Goal: Task Accomplishment & Management: Manage account settings

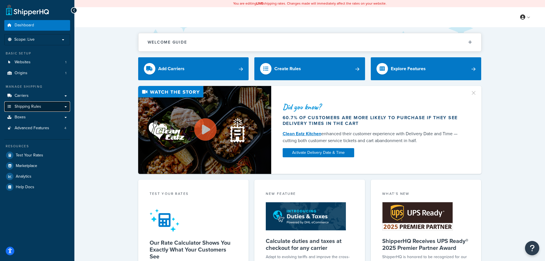
click at [66, 106] on link "Shipping Rules" at bounding box center [37, 106] width 66 height 11
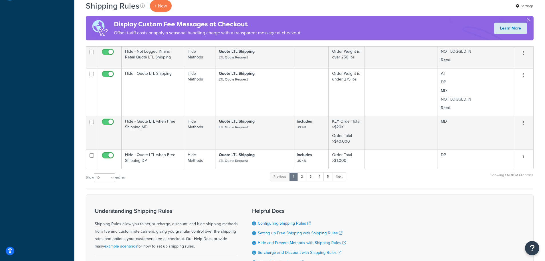
scroll to position [315, 0]
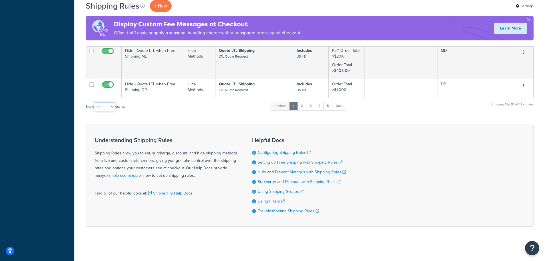
click at [109, 107] on select "10 15 25 50 100 1000" at bounding box center [104, 106] width 21 height 9
select select "1000"
click at [94, 102] on select "10 15 25 50 100 1000" at bounding box center [104, 106] width 21 height 9
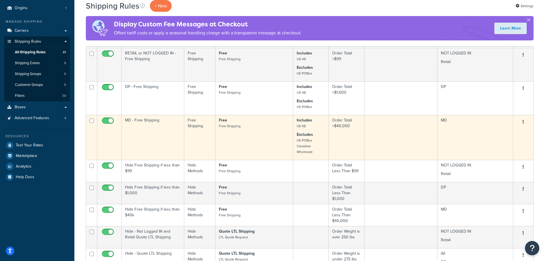
scroll to position [0, 0]
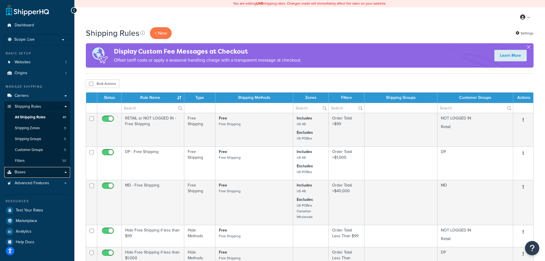
click at [32, 173] on link "Boxes" at bounding box center [37, 172] width 66 height 11
click at [34, 183] on span "Advanced Features" at bounding box center [32, 183] width 35 height 5
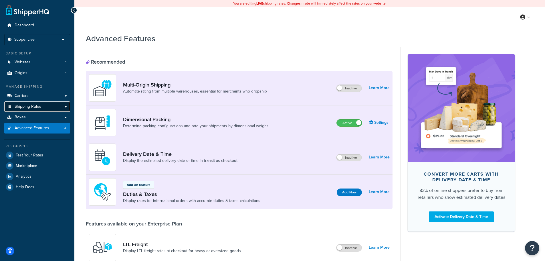
click at [32, 104] on span "Shipping Rules" at bounding box center [28, 106] width 27 height 5
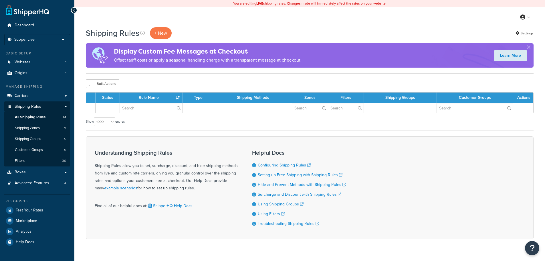
select select "1000"
click at [35, 94] on link "Carriers" at bounding box center [37, 95] width 66 height 11
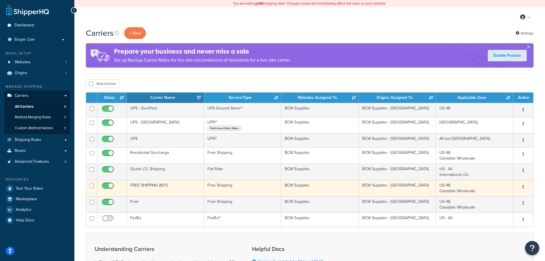
click at [159, 184] on td "FREE SHIPPING (KEY)" at bounding box center [165, 188] width 77 height 16
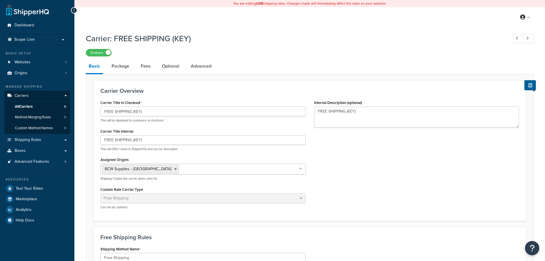
select select "free"
click at [45, 137] on link "Shipping Rules" at bounding box center [37, 139] width 66 height 11
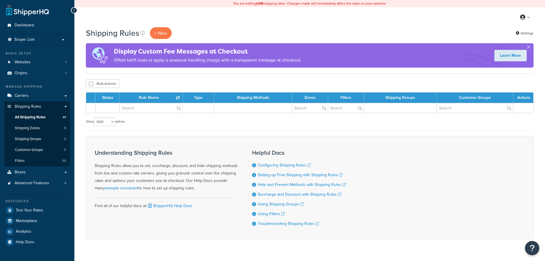
select select "1000"
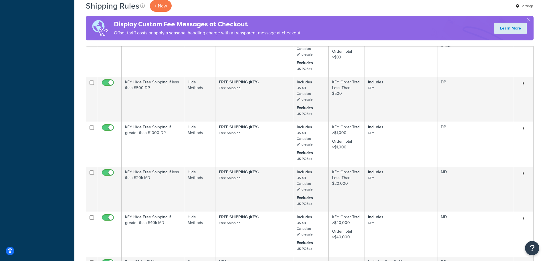
scroll to position [715, 0]
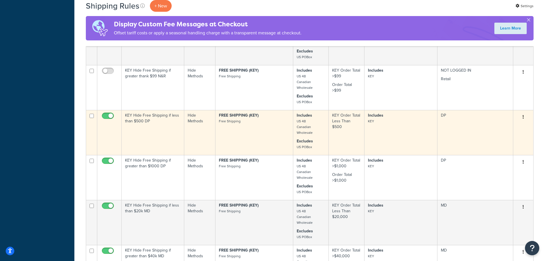
click at [164, 131] on td "KEY Hide Free Shipping if less than $500 DP" at bounding box center [153, 132] width 63 height 45
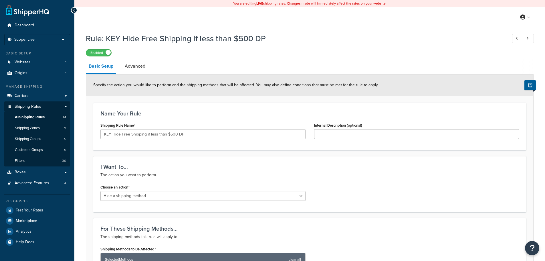
select select "HIDE"
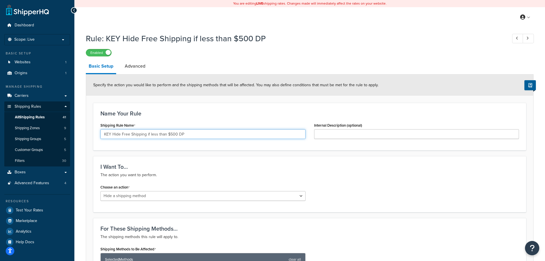
click at [170, 132] on input "KEY Hide Free Shipping if less than $500 DP" at bounding box center [202, 134] width 205 height 10
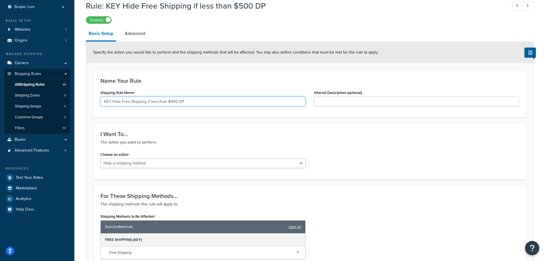
scroll to position [20, 0]
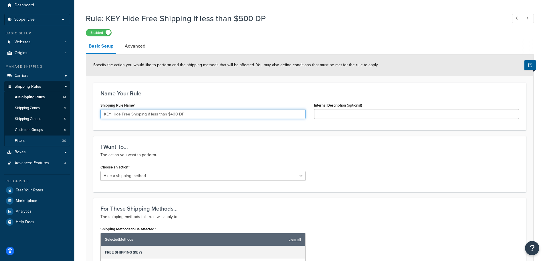
type input "KEY Hide Free Shipping if less than $400 DP"
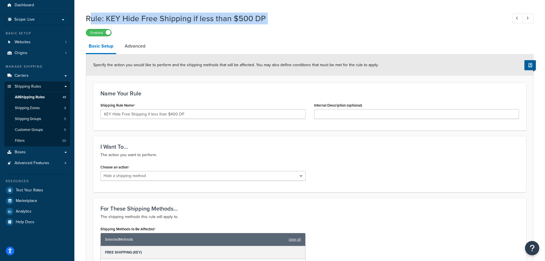
drag, startPoint x: 88, startPoint y: 18, endPoint x: 201, endPoint y: 27, distance: 112.8
click at [195, 27] on div "Rule: KEY Hide Free Shipping if less than $500 DP Enabled" at bounding box center [310, 23] width 448 height 26
click at [272, 19] on h1 "Rule: KEY Hide Free Shipping if less than $500 DP" at bounding box center [294, 18] width 416 height 11
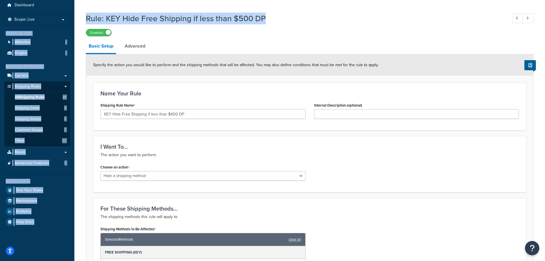
drag, startPoint x: 268, startPoint y: 18, endPoint x: 69, endPoint y: 13, distance: 198.9
click at [118, 19] on h1 "Rule: KEY Hide Free Shipping if less than $500 DP" at bounding box center [294, 18] width 416 height 11
click at [93, 16] on h1 "Rule: KEY Hide Free Shipping if less than $500 DP" at bounding box center [294, 18] width 416 height 11
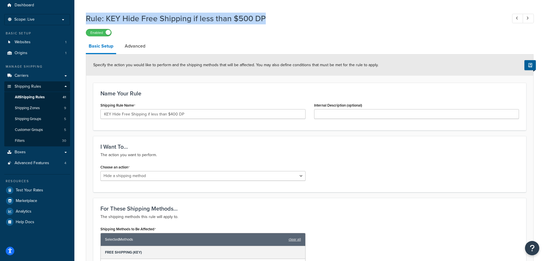
drag, startPoint x: 86, startPoint y: 17, endPoint x: 275, endPoint y: 14, distance: 189.2
copy h1 "Rule: KEY Hide Free Shipping if less than $500 DP"
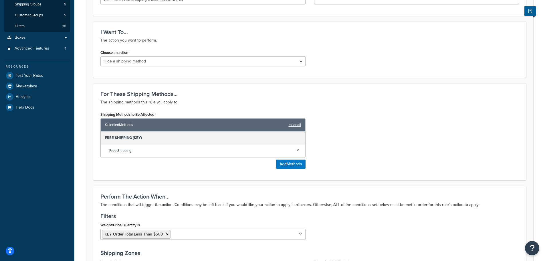
scroll to position [335, 0]
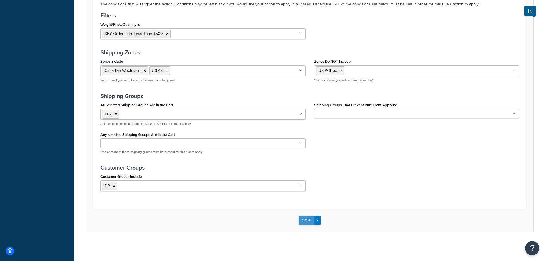
click at [301, 219] on button "Save" at bounding box center [306, 219] width 15 height 9
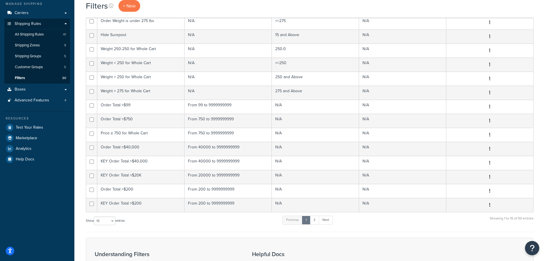
scroll to position [170, 0]
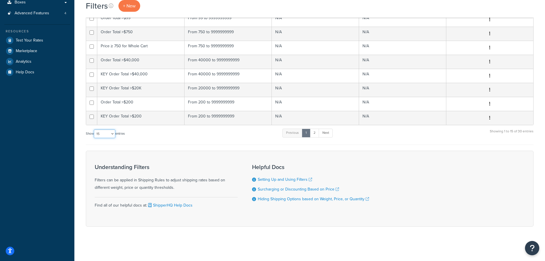
click at [108, 132] on select "10 15 25 50 100" at bounding box center [104, 133] width 21 height 9
select select "100"
click at [94, 138] on select "10 15 25 50 100" at bounding box center [104, 133] width 21 height 9
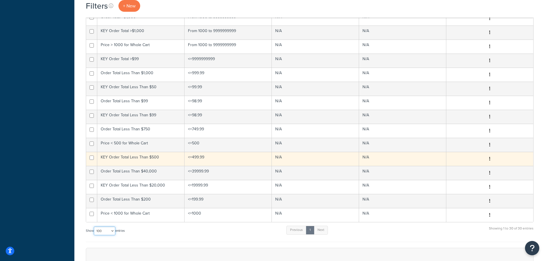
scroll to position [284, 0]
click at [161, 154] on td "KEY Order Total Less Than $500" at bounding box center [140, 158] width 87 height 14
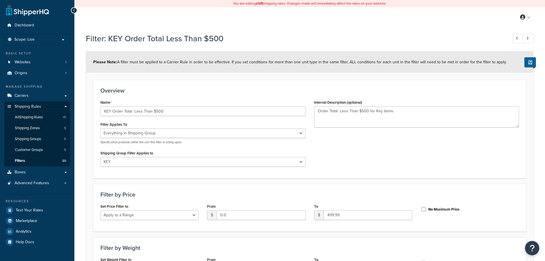
select select "SHIPPING_GROUP"
select select "108563"
select select "range"
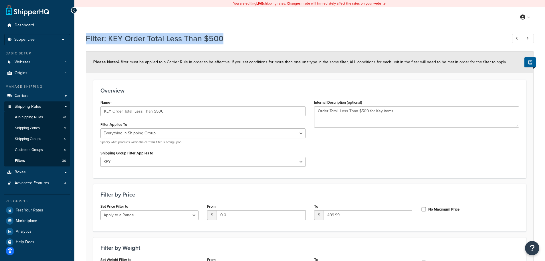
drag, startPoint x: 235, startPoint y: 39, endPoint x: 77, endPoint y: 33, distance: 157.5
click at [77, 33] on div "Filter: KEY Order Total Less Than $500 Please Note: A filter must be applied to…" at bounding box center [309, 203] width 471 height 346
copy h1 "Filter: KEY Order Total Less Than $500"
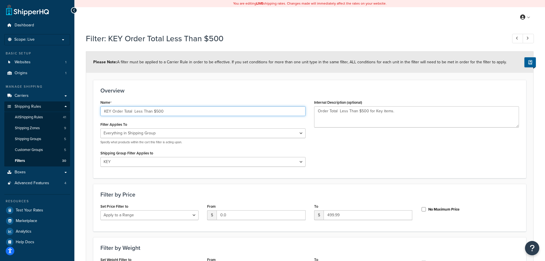
click at [158, 110] on input "KEY Order Total Less Than $500" at bounding box center [202, 111] width 205 height 10
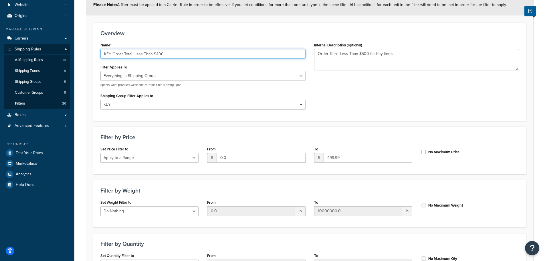
scroll to position [86, 0]
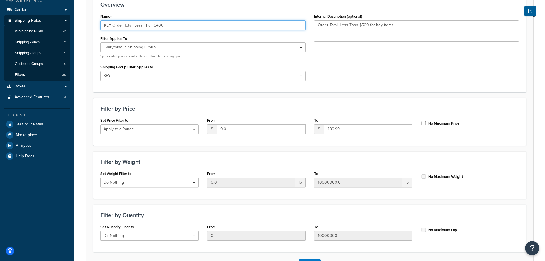
type input "KEY Order Total Less Than $400"
click at [330, 127] on input "499.99" at bounding box center [368, 129] width 89 height 10
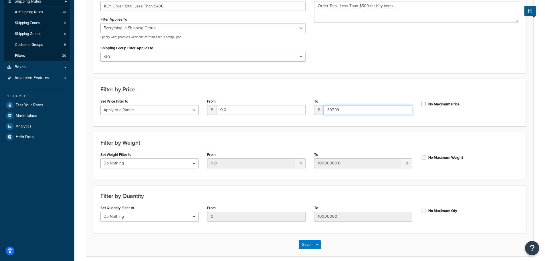
scroll to position [129, 0]
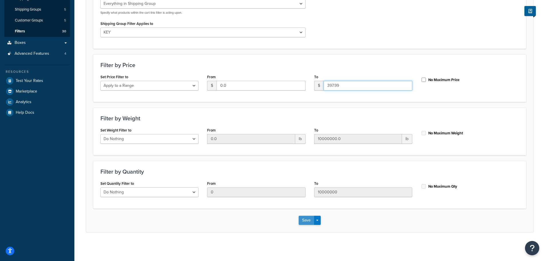
type input "397.99"
click at [305, 220] on button "Save" at bounding box center [306, 219] width 15 height 9
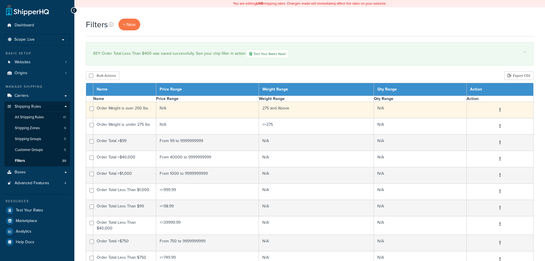
select select "15"
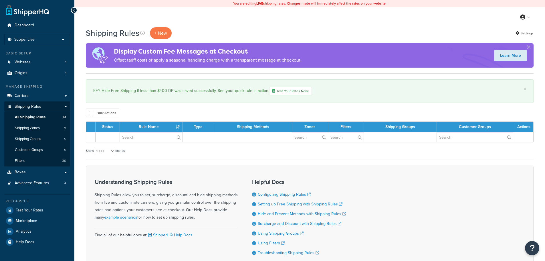
select select "1000"
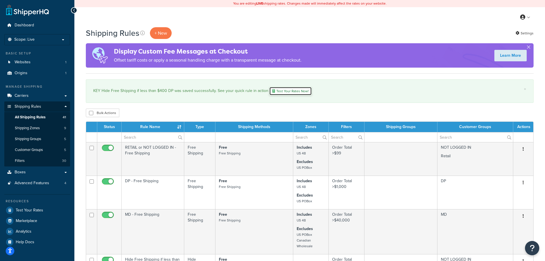
click at [292, 89] on link "Test Your Rates Now!" at bounding box center [290, 91] width 43 height 9
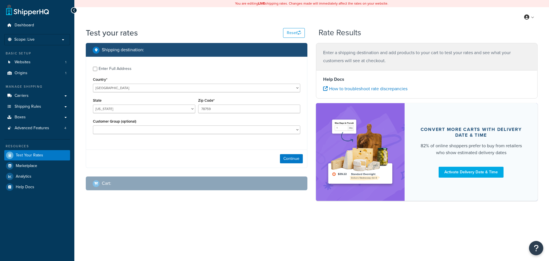
select select "[GEOGRAPHIC_DATA]"
click at [130, 130] on select "DP MD NOT LOGGED IN Retail" at bounding box center [196, 129] width 207 height 9
select select "DP"
click at [93, 125] on select "DP MD NOT LOGGED IN Retail" at bounding box center [196, 129] width 207 height 9
click at [288, 156] on button "Continue" at bounding box center [291, 158] width 23 height 9
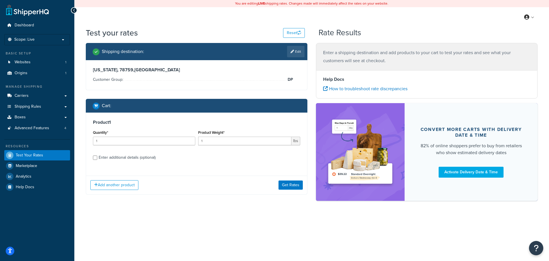
click at [115, 158] on div "Enter additional details (optional)" at bounding box center [127, 157] width 57 height 8
click at [97, 158] on input "Enter additional details (optional)" at bounding box center [95, 157] width 4 height 4
checkbox input "true"
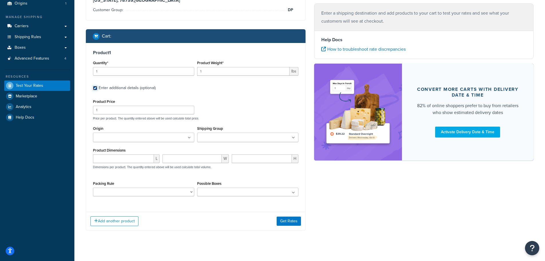
scroll to position [76, 0]
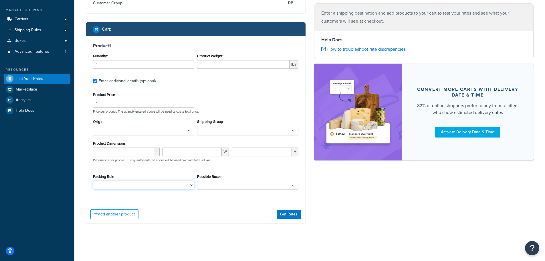
click at [175, 185] on select "Dimensional" at bounding box center [143, 185] width 101 height 9
click at [216, 184] on ul at bounding box center [247, 185] width 101 height 9
click at [219, 134] on ul at bounding box center [247, 130] width 101 height 9
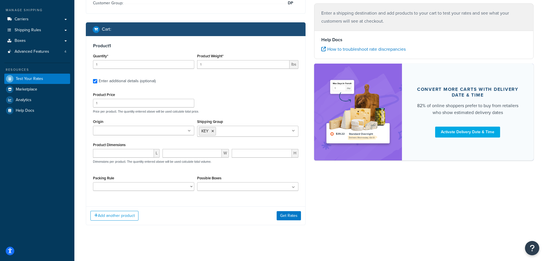
click at [231, 100] on div "Product Price 1 Price per product. The quantity entered above will be used calc…" at bounding box center [196, 102] width 208 height 23
drag, startPoint x: 158, startPoint y: 66, endPoint x: 143, endPoint y: 65, distance: 15.2
click at [143, 65] on input "1" at bounding box center [143, 64] width 101 height 9
type input "100"
drag, startPoint x: 118, startPoint y: 104, endPoint x: 93, endPoint y: 101, distance: 26.0
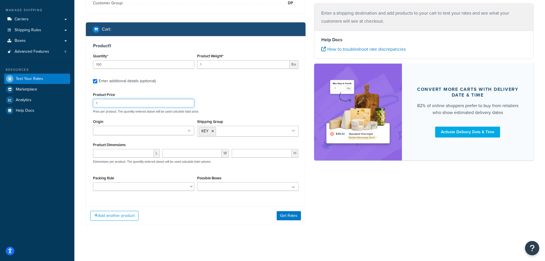
click at [93, 101] on div "Product Price 1" at bounding box center [144, 99] width 104 height 17
type input "4.50"
click at [273, 86] on div "Product 1 Quantity* 100 Product Weight* 1 lbs Enter additional details (optiona…" at bounding box center [195, 119] width 219 height 166
click at [292, 217] on button "Get Rates" at bounding box center [289, 215] width 24 height 9
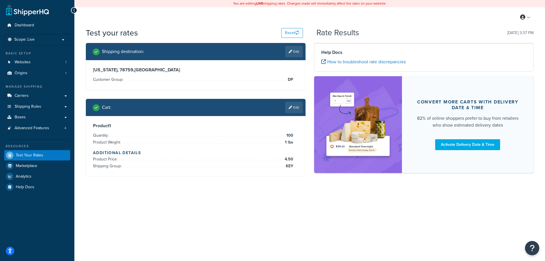
scroll to position [0, 0]
